Goal: Information Seeking & Learning: Learn about a topic

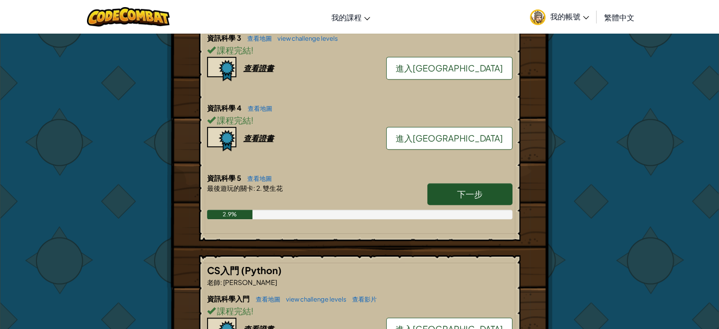
scroll to position [426, 0]
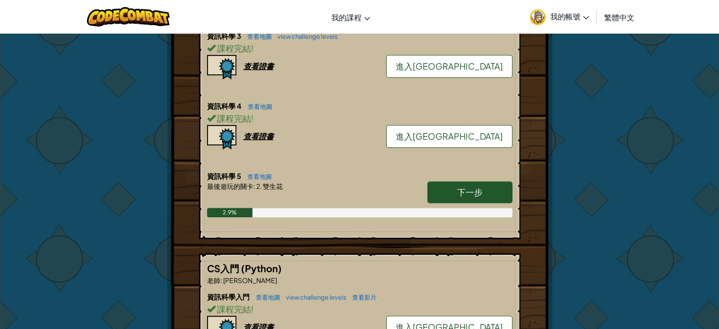
click at [256, 174] on link "查看地圖" at bounding box center [257, 177] width 29 height 8
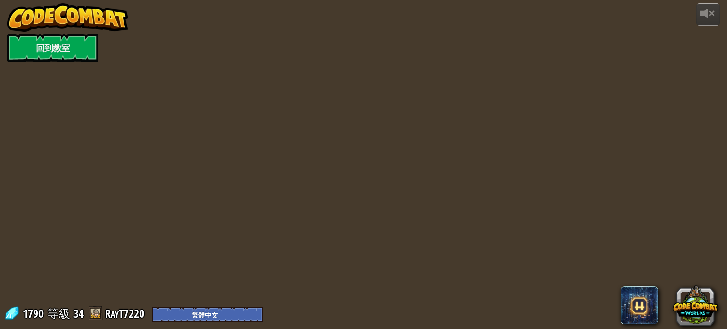
select select "zh-HANT"
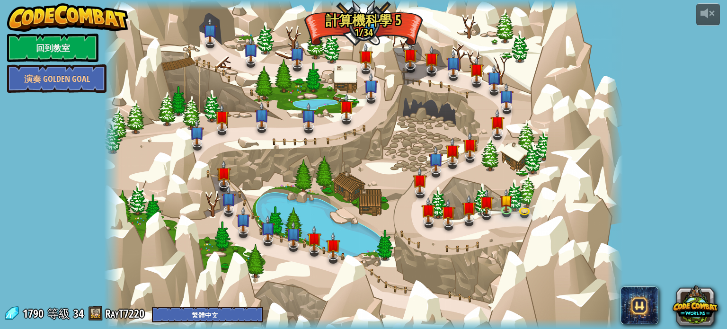
select select "zh-HANT"
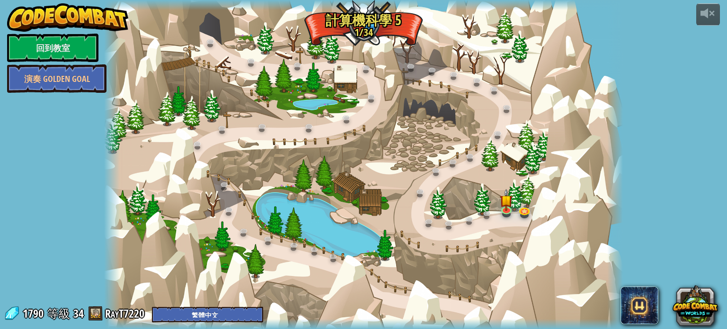
select select "zh-HANT"
click at [507, 208] on img at bounding box center [505, 194] width 13 height 29
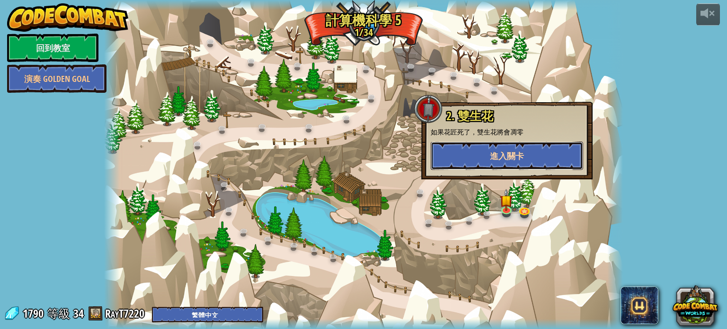
click at [495, 163] on button "進入關卡" at bounding box center [506, 155] width 152 height 28
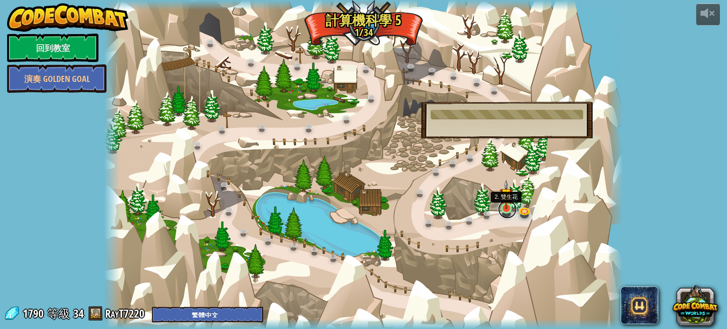
click at [505, 211] on link at bounding box center [507, 209] width 19 height 19
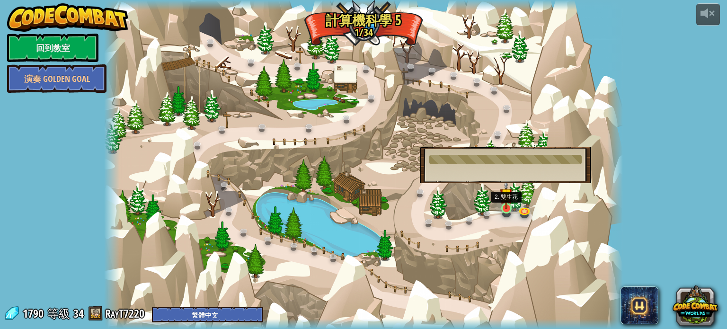
click at [507, 208] on img at bounding box center [505, 194] width 13 height 29
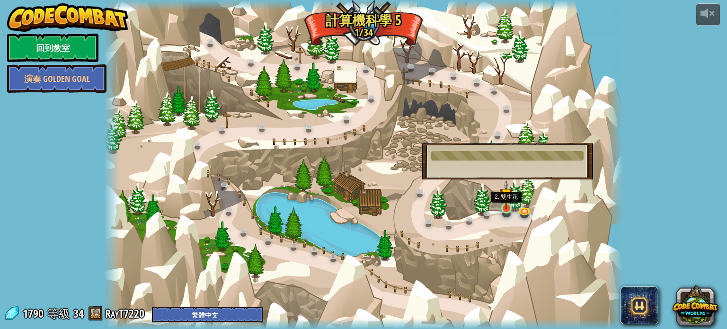
click at [507, 208] on img at bounding box center [505, 194] width 13 height 29
click at [59, 47] on link "回到教室" at bounding box center [52, 48] width 91 height 28
